Goal: Task Accomplishment & Management: Use online tool/utility

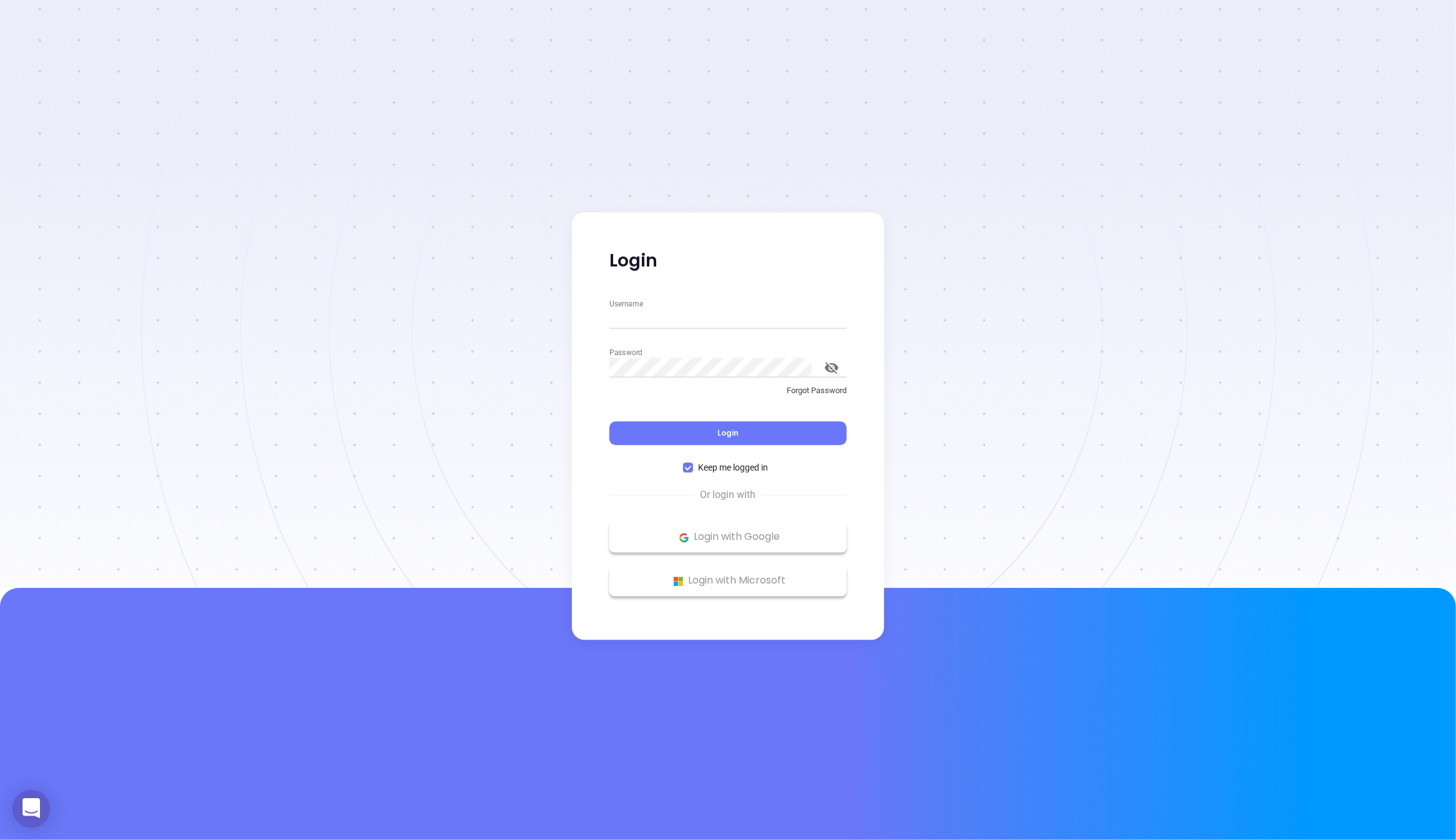
type input "[PERSON_NAME][EMAIL_ADDRESS][DOMAIN_NAME]"
click at [695, 416] on div "Login" at bounding box center [728, 426] width 237 height 39
click at [695, 424] on button "Login" at bounding box center [728, 434] width 237 height 24
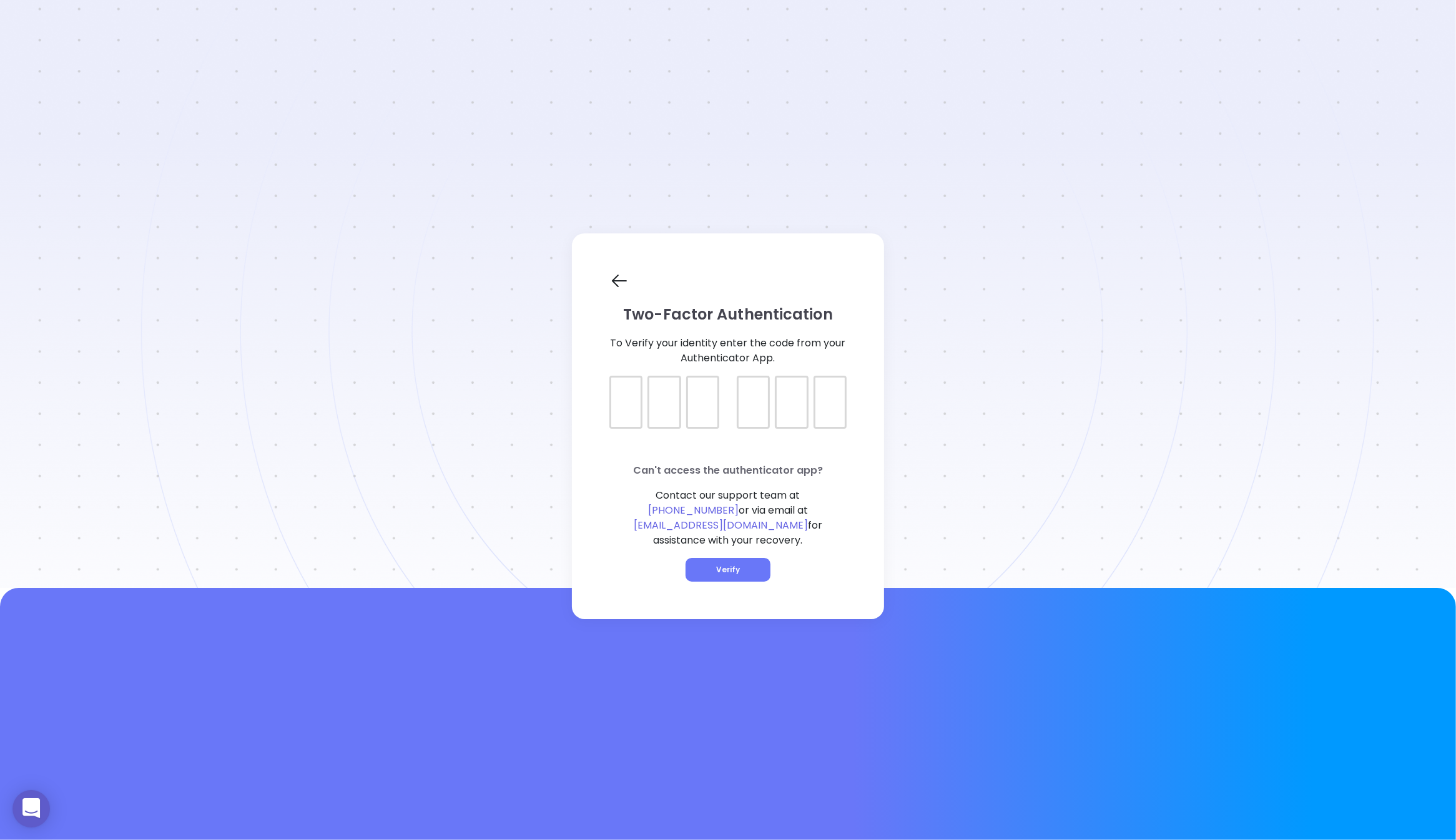
click at [630, 403] on div at bounding box center [728, 391] width 237 height 31
type input "116792"
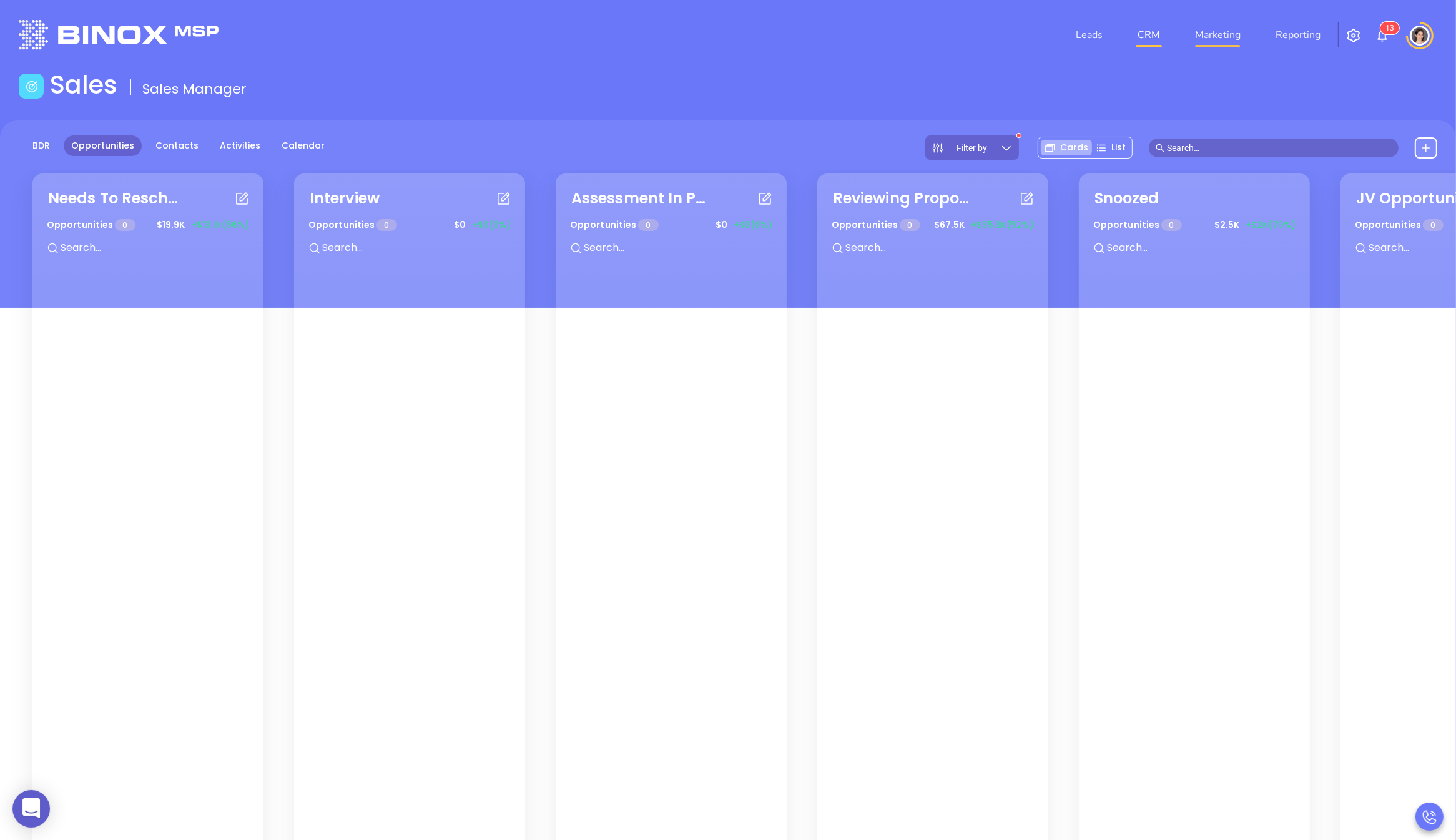
click at [1193, 45] on link "Marketing" at bounding box center [1217, 35] width 56 height 25
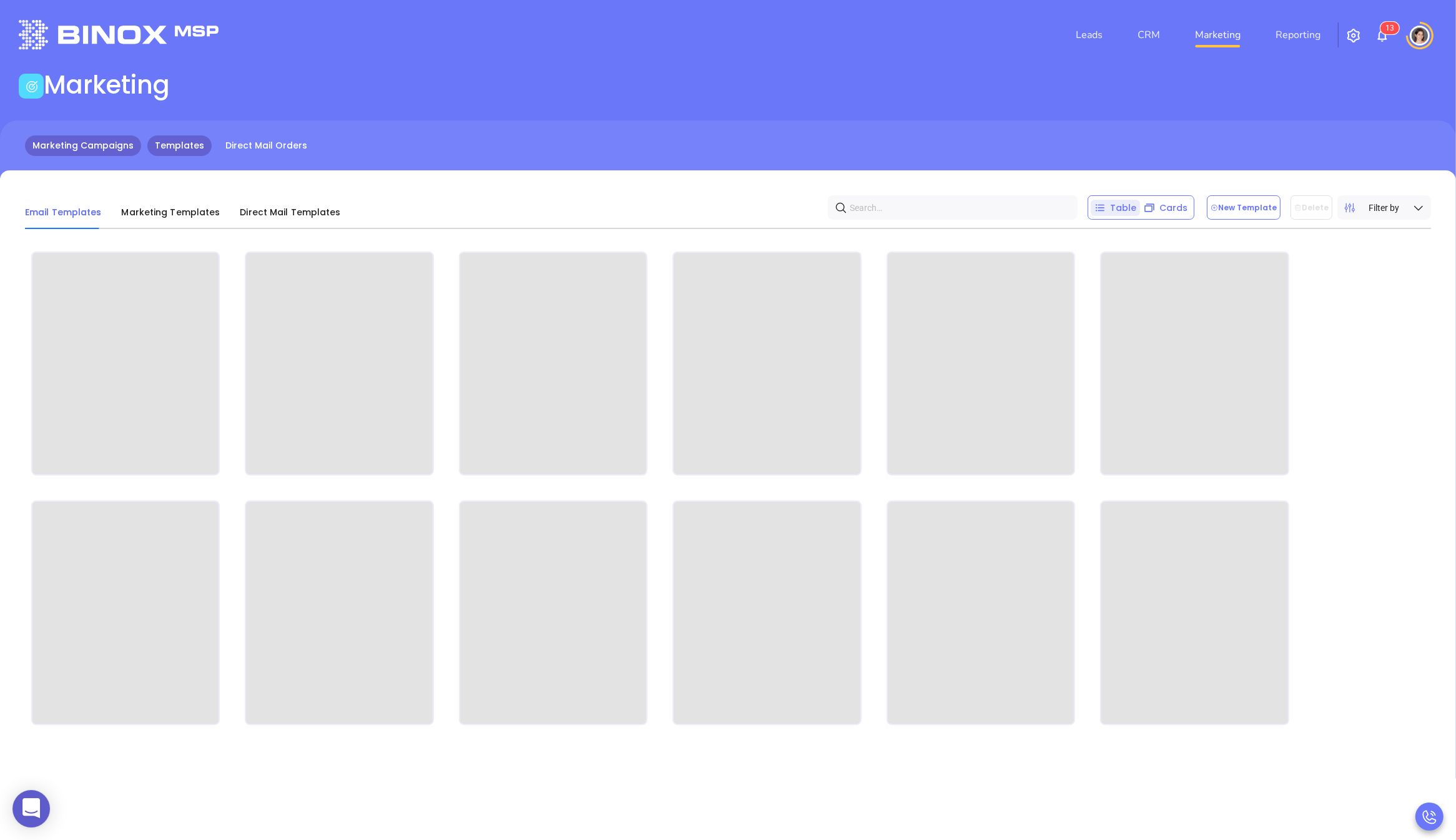
click at [92, 145] on link "Marketing Campaigns" at bounding box center [83, 146] width 116 height 21
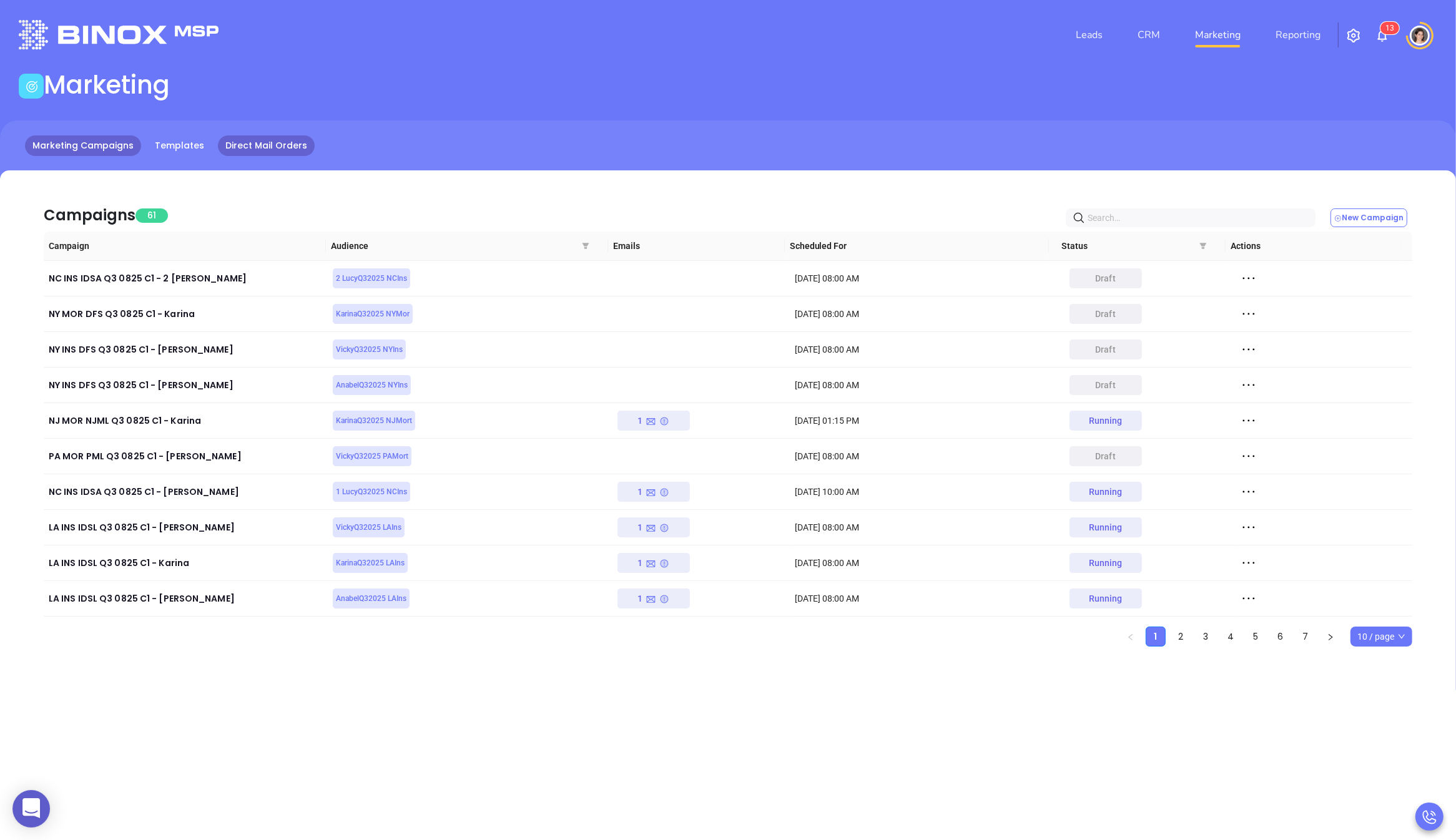
click at [259, 141] on link "Direct Mail Orders" at bounding box center [266, 146] width 97 height 21
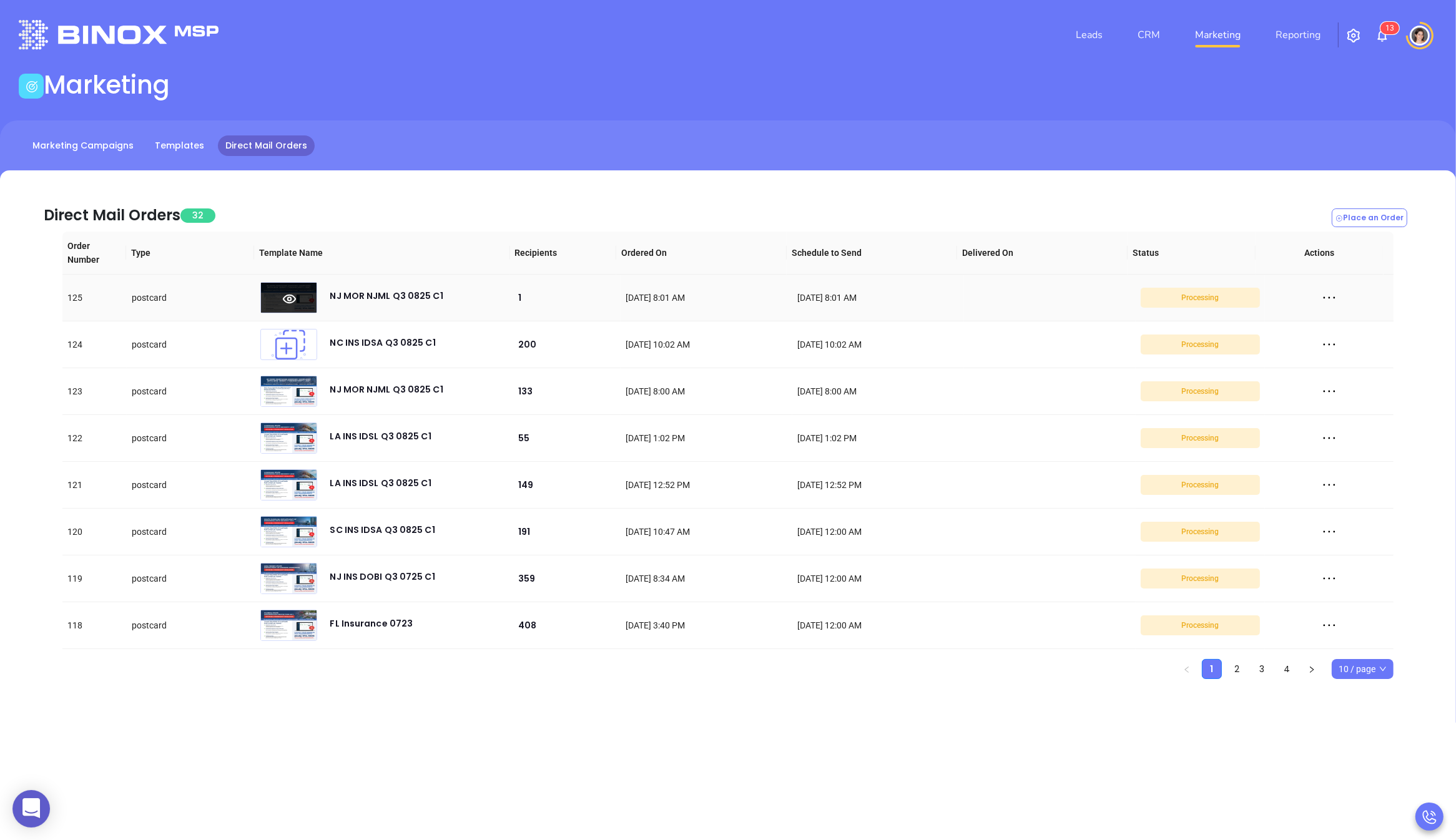
click at [294, 296] on icon at bounding box center [290, 298] width 57 height 13
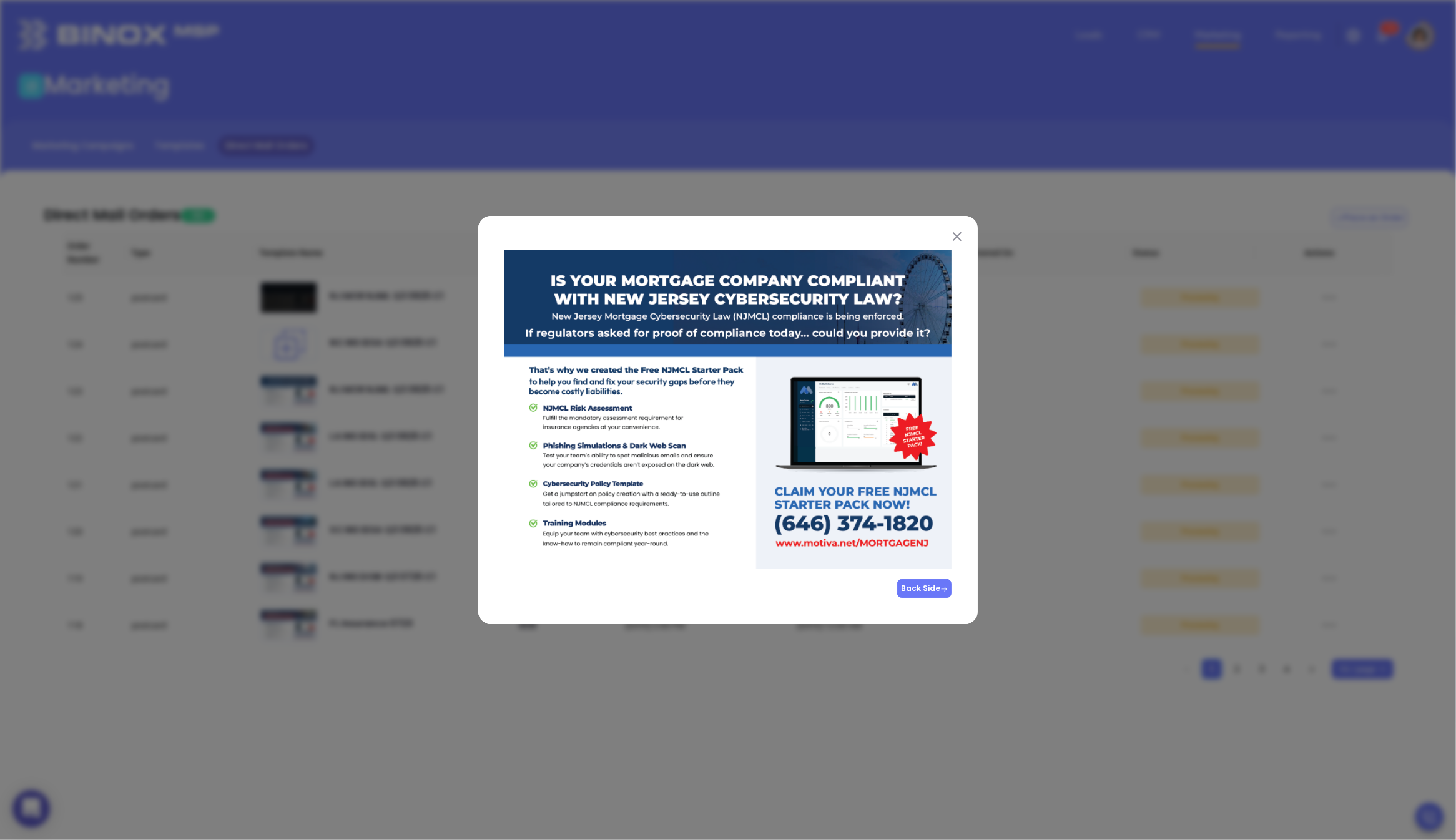
click at [913, 584] on button "Back Side" at bounding box center [924, 588] width 54 height 19
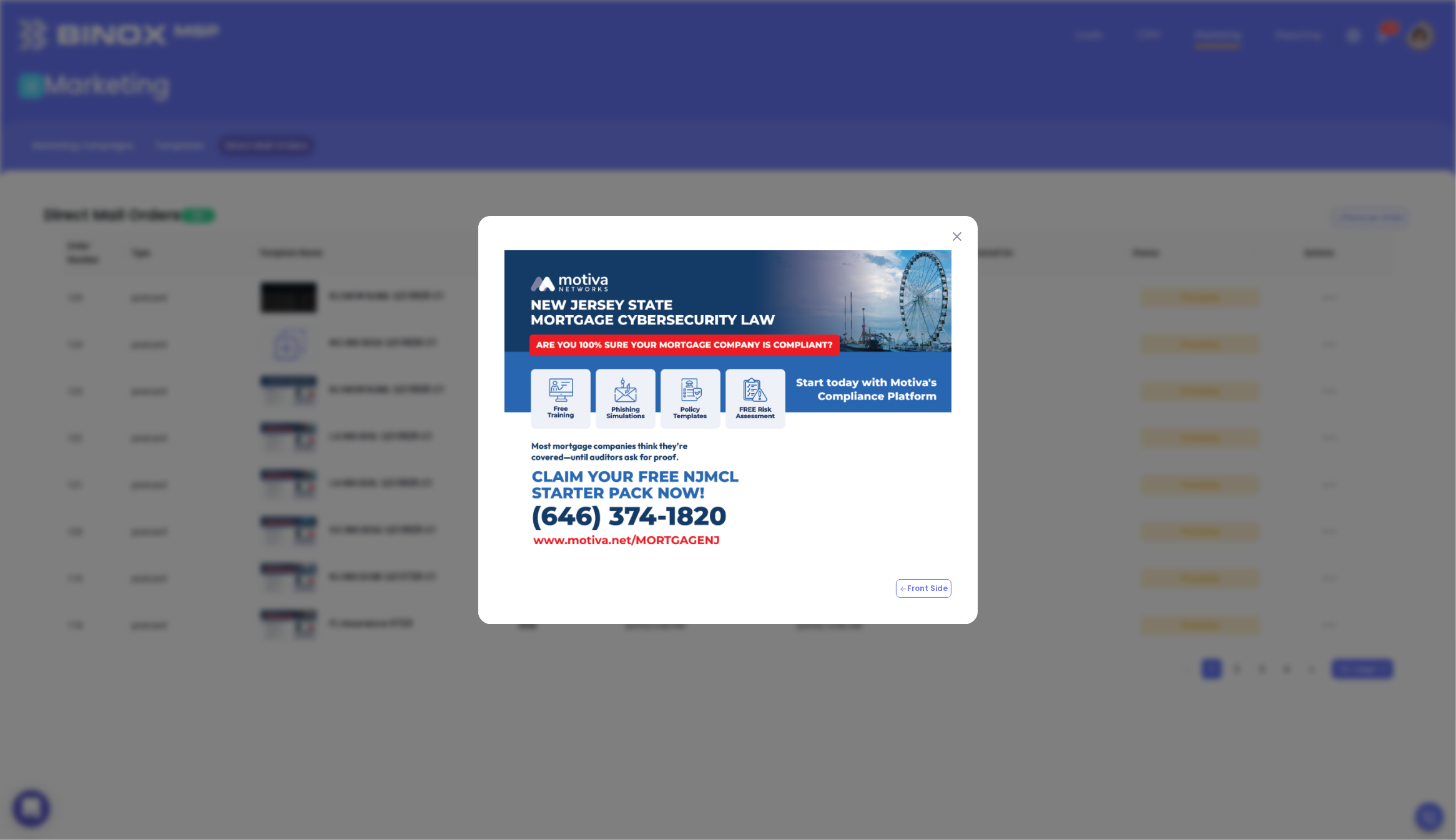
click at [936, 692] on div "Front Side" at bounding box center [728, 420] width 1456 height 840
click at [1147, 240] on div "Front Side" at bounding box center [728, 420] width 1456 height 840
click at [954, 238] on img at bounding box center [957, 237] width 9 height 9
